Goal: Task Accomplishment & Management: Use online tool/utility

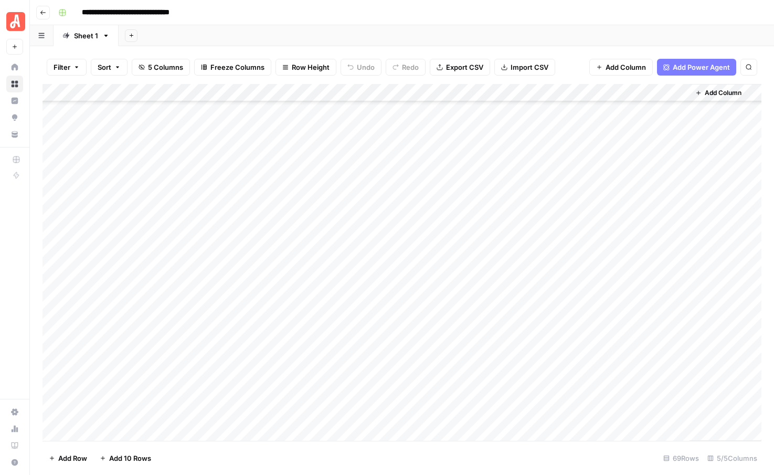
scroll to position [909, 0]
click at [109, 435] on div "Add Column" at bounding box center [402, 262] width 719 height 357
click at [111, 412] on div "Add Column" at bounding box center [402, 262] width 719 height 357
click at [111, 418] on div "Add Column" at bounding box center [402, 262] width 719 height 357
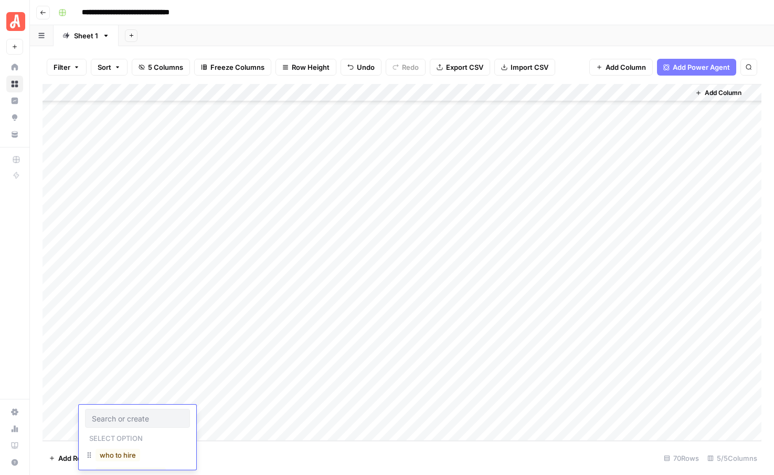
click at [111, 461] on div "who to hire" at bounding box center [117, 455] width 49 height 15
click at [139, 452] on button "who to hire" at bounding box center [118, 455] width 45 height 13
click at [216, 414] on div "Add Column" at bounding box center [402, 262] width 719 height 357
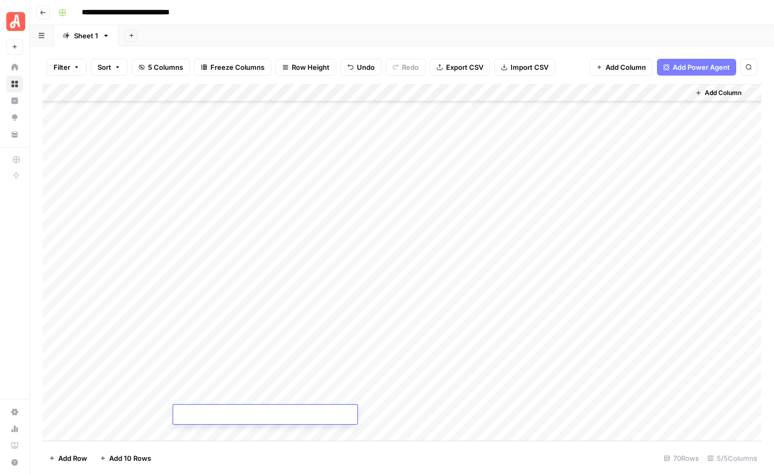
type textarea "**********"
click at [405, 445] on footer "Add Row Add 10 Rows 70 Rows 5/5 Columns" at bounding box center [402, 458] width 719 height 34
click at [431, 413] on div "Add Column" at bounding box center [402, 262] width 719 height 357
click at [489, 415] on div "Add Column" at bounding box center [402, 262] width 719 height 357
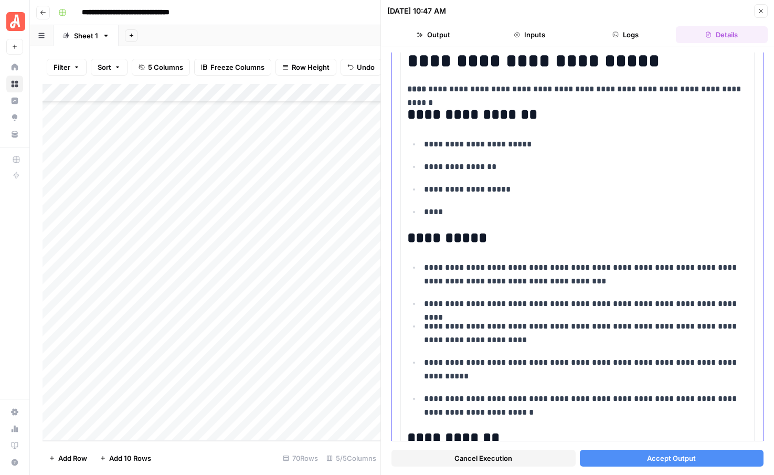
scroll to position [48, 0]
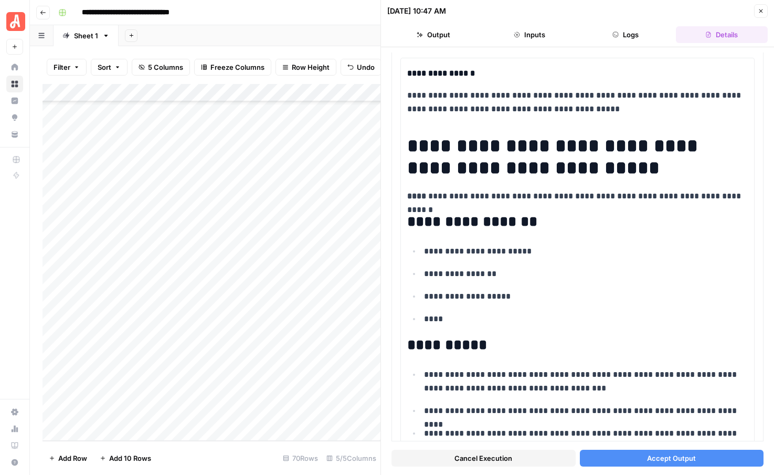
click at [634, 460] on button "Accept Output" at bounding box center [672, 458] width 184 height 17
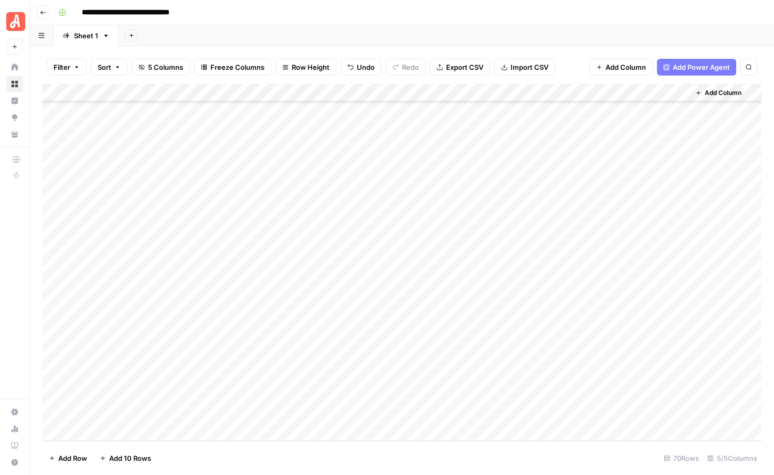
click at [113, 433] on div "Add Column" at bounding box center [402, 262] width 719 height 357
click at [112, 413] on div "Add Column" at bounding box center [402, 262] width 719 height 357
click at [112, 413] on div at bounding box center [137, 418] width 105 height 19
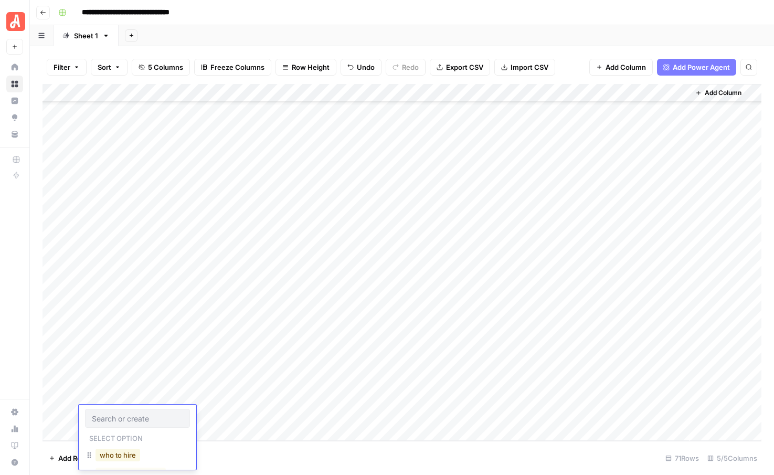
click at [117, 454] on button "who to hire" at bounding box center [118, 455] width 45 height 13
click at [223, 414] on div "Add Column" at bounding box center [402, 262] width 719 height 357
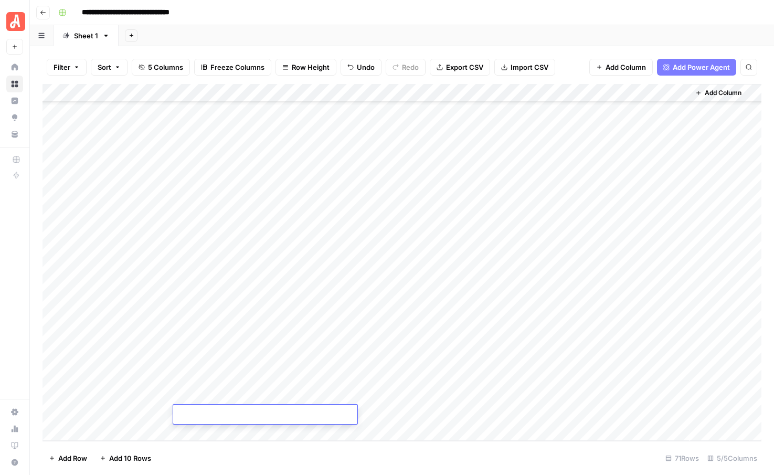
type textarea "**********"
click at [429, 459] on footer "Add Row Add 10 Rows 71 Rows 5/5 Columns" at bounding box center [402, 458] width 719 height 34
click at [426, 414] on div "Add Column" at bounding box center [402, 262] width 719 height 357
click at [128, 430] on div "Add Column" at bounding box center [402, 262] width 719 height 357
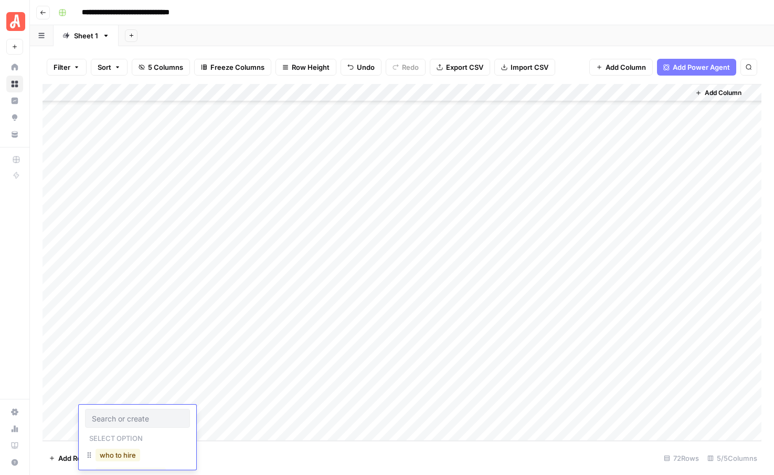
click at [123, 456] on button "who to hire" at bounding box center [118, 455] width 45 height 13
click at [224, 415] on div "Add Column" at bounding box center [402, 262] width 719 height 357
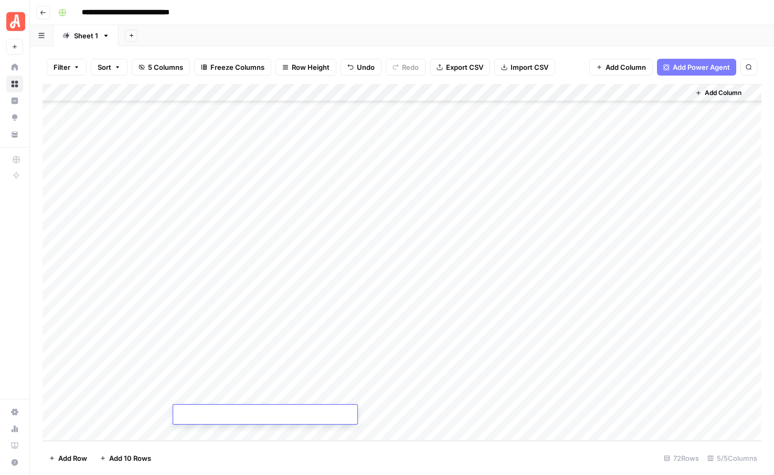
type textarea "**********"
click at [259, 465] on footer "Add Row Add 10 Rows 72 Rows 5/5 Columns" at bounding box center [402, 458] width 719 height 34
click at [430, 412] on div "Add Column" at bounding box center [402, 262] width 719 height 357
click at [489, 395] on div "Add Column" at bounding box center [402, 262] width 719 height 357
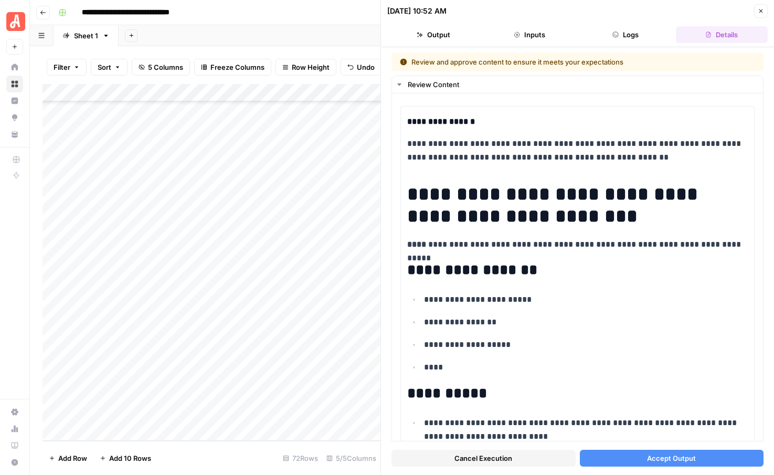
click at [758, 13] on icon "button" at bounding box center [761, 11] width 6 height 6
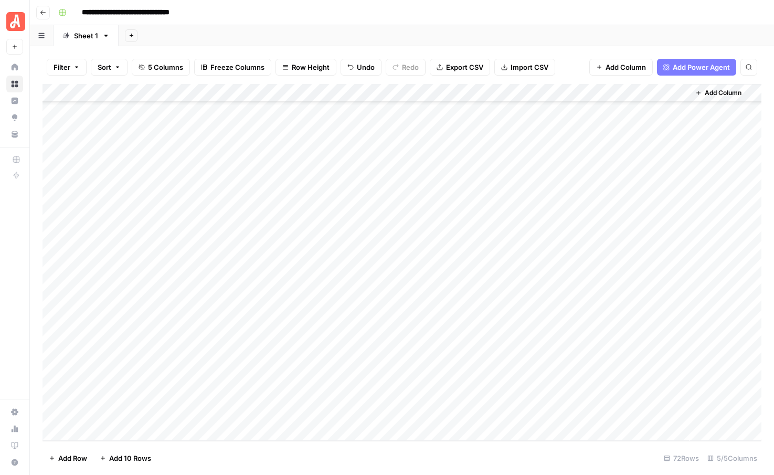
click at [489, 416] on div "Add Column" at bounding box center [402, 262] width 719 height 357
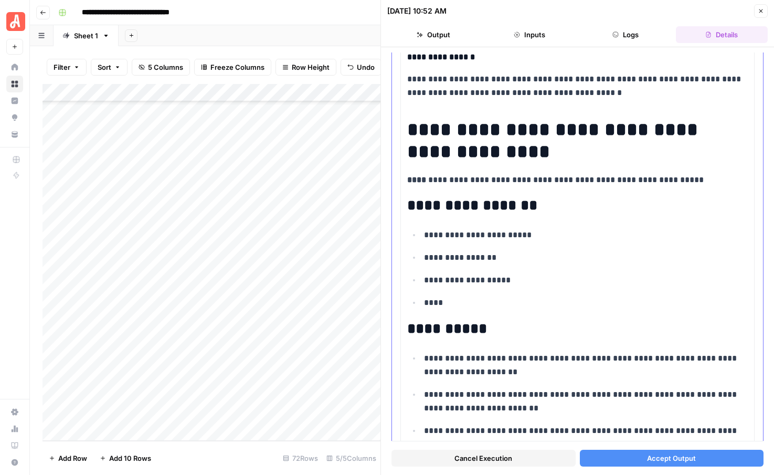
scroll to position [29, 0]
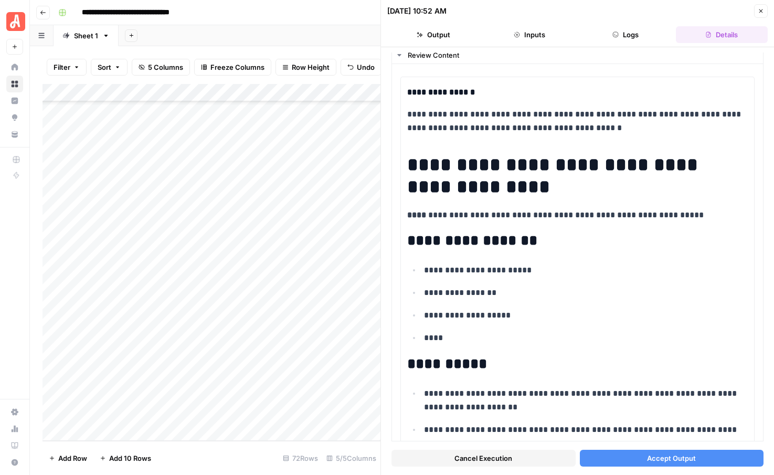
click at [299, 31] on div "Add Sheet" at bounding box center [447, 35] width 656 height 21
click at [159, 37] on div "Add Sheet" at bounding box center [447, 35] width 656 height 21
